Goal: Transaction & Acquisition: Purchase product/service

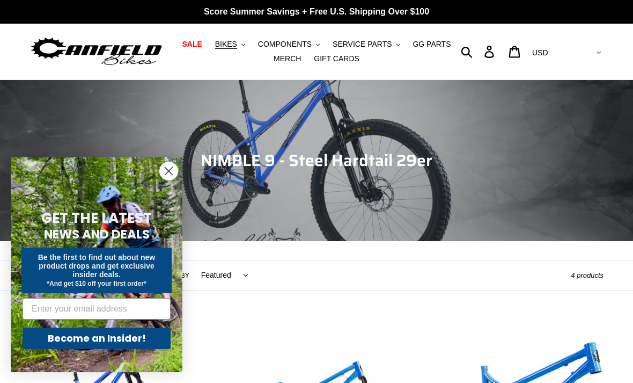
click at [168, 180] on circle "Close dialog" at bounding box center [169, 171] width 18 height 18
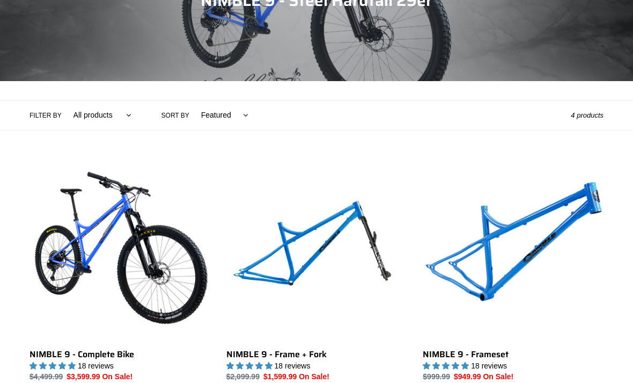
scroll to position [160, 0]
click at [461, 328] on link "NIMBLE 9 - Frameset" at bounding box center [513, 283] width 181 height 247
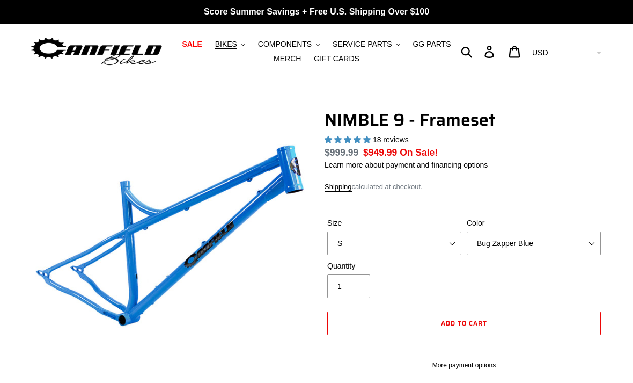
select select "highest-rating"
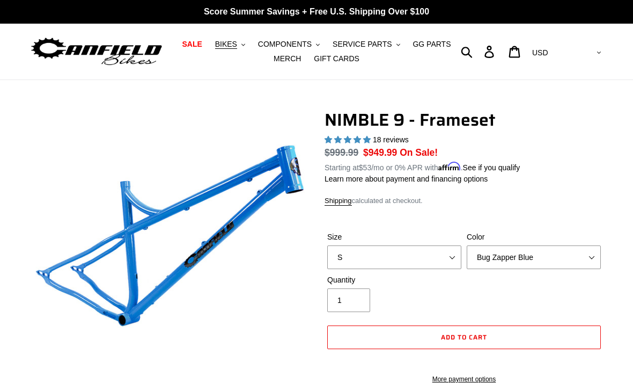
click at [439, 240] on label "Size" at bounding box center [394, 236] width 134 height 11
click at [439, 245] on select "S M L XL" at bounding box center [394, 257] width 134 height 24
click at [432, 252] on select "S M L XL" at bounding box center [394, 257] width 134 height 24
select select "L"
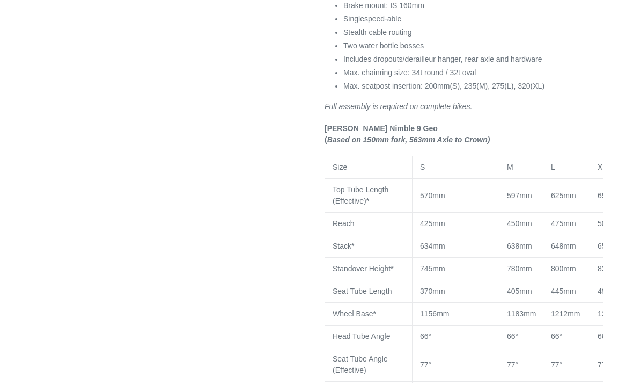
scroll to position [802, 0]
